Goal: Contribute content: Add original content to the website for others to see

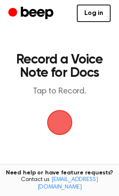
click at [61, 116] on span "button" at bounding box center [59, 123] width 43 height 43
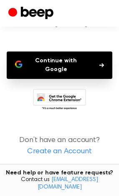
scroll to position [66, 0]
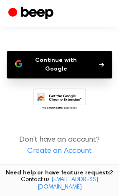
click at [70, 58] on button "Continue with Google" at bounding box center [59, 64] width 105 height 27
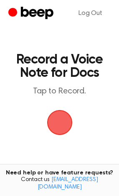
click at [60, 114] on span "button" at bounding box center [59, 123] width 32 height 32
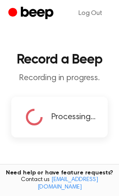
click at [57, 112] on span "Processing..." at bounding box center [73, 117] width 44 height 12
